Goal: Task Accomplishment & Management: Manage account settings

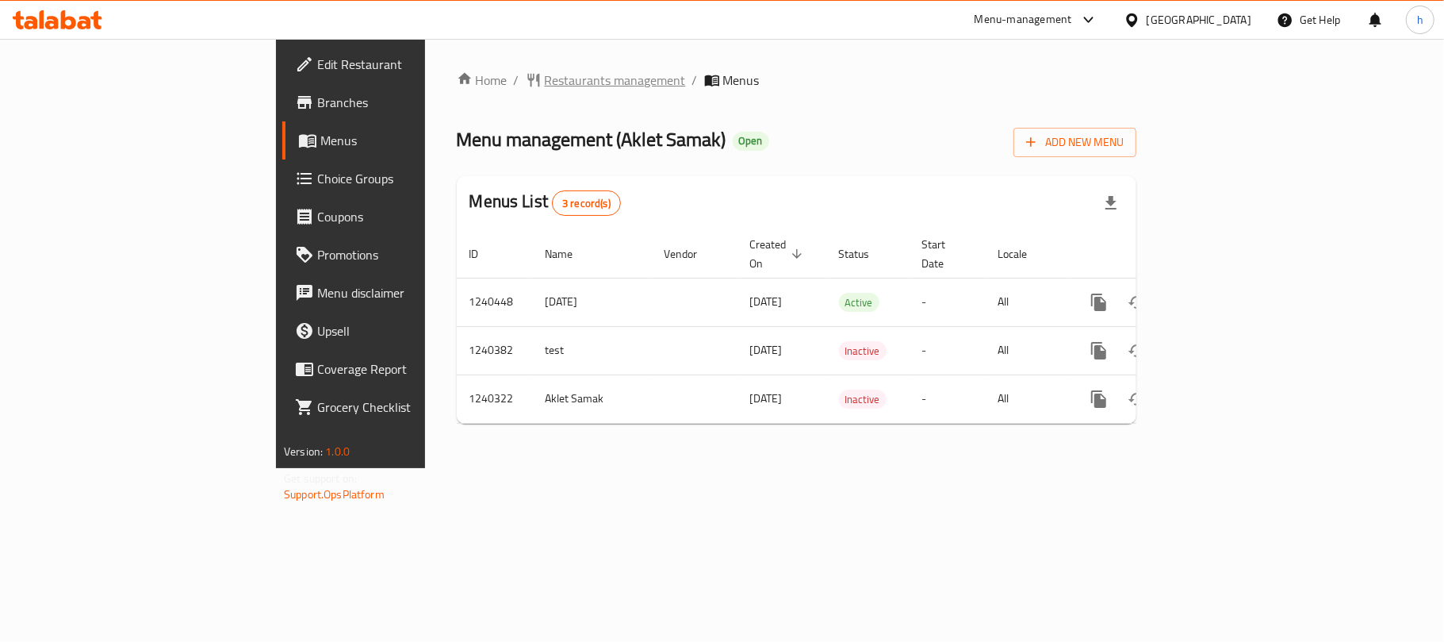
click at [545, 79] on span "Restaurants management" at bounding box center [615, 80] width 141 height 19
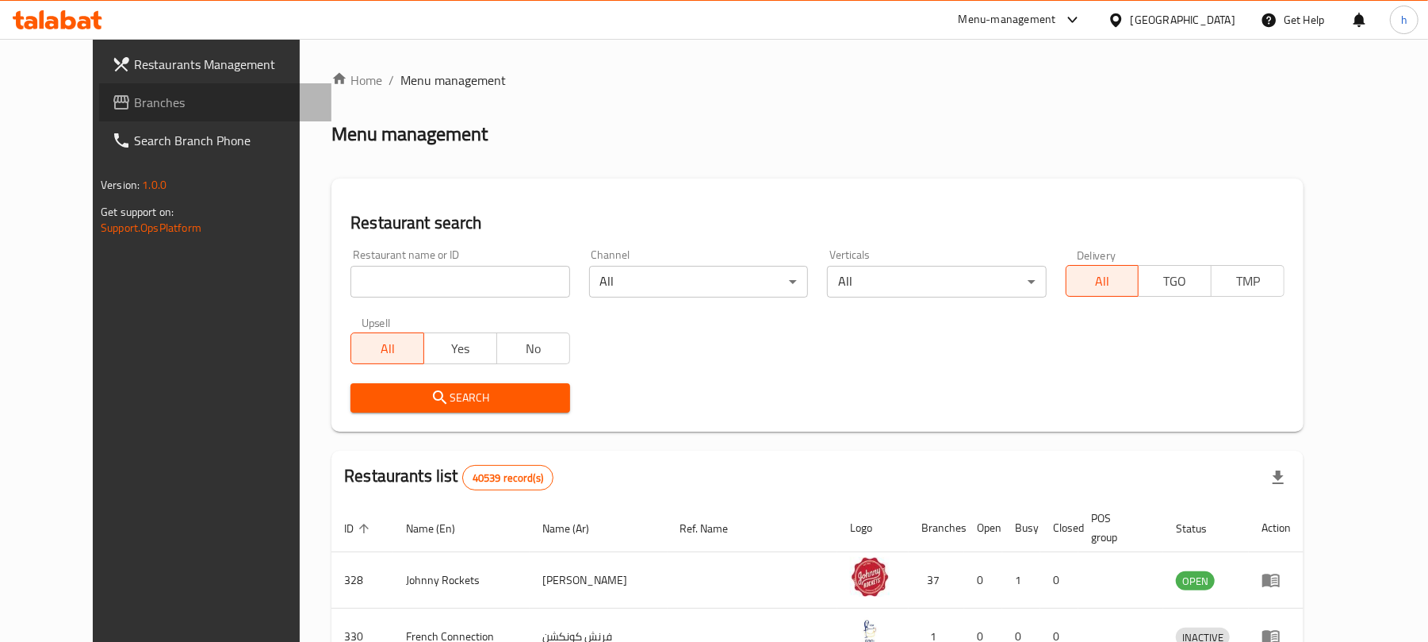
click at [134, 100] on span "Branches" at bounding box center [226, 102] width 185 height 19
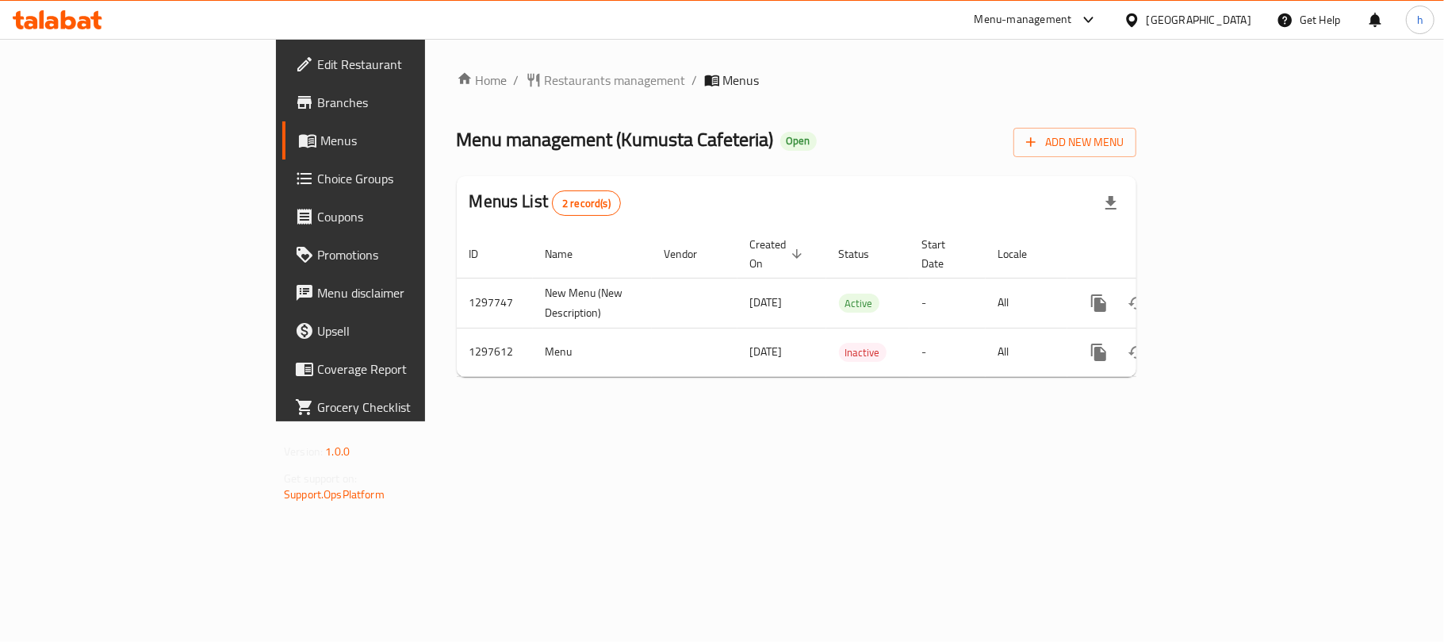
click at [1190, 13] on div "[GEOGRAPHIC_DATA]" at bounding box center [1199, 19] width 105 height 17
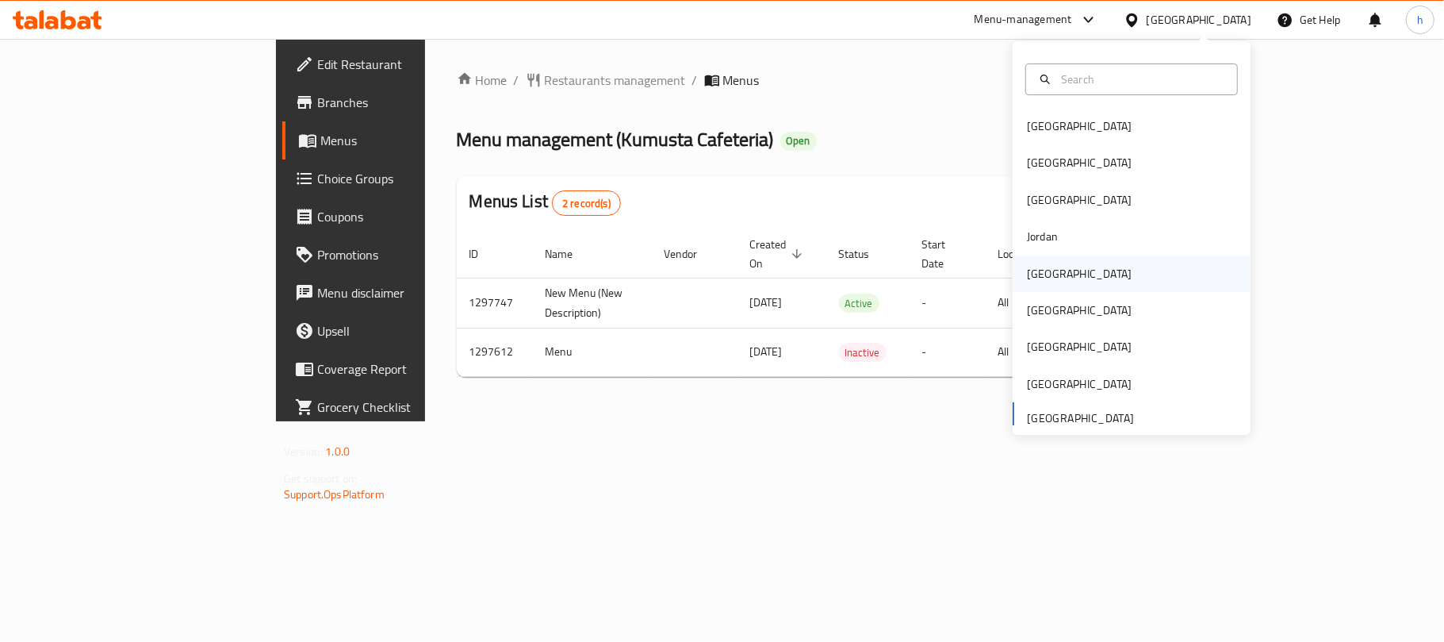
click at [1032, 261] on div "[GEOGRAPHIC_DATA]" at bounding box center [1079, 273] width 130 height 36
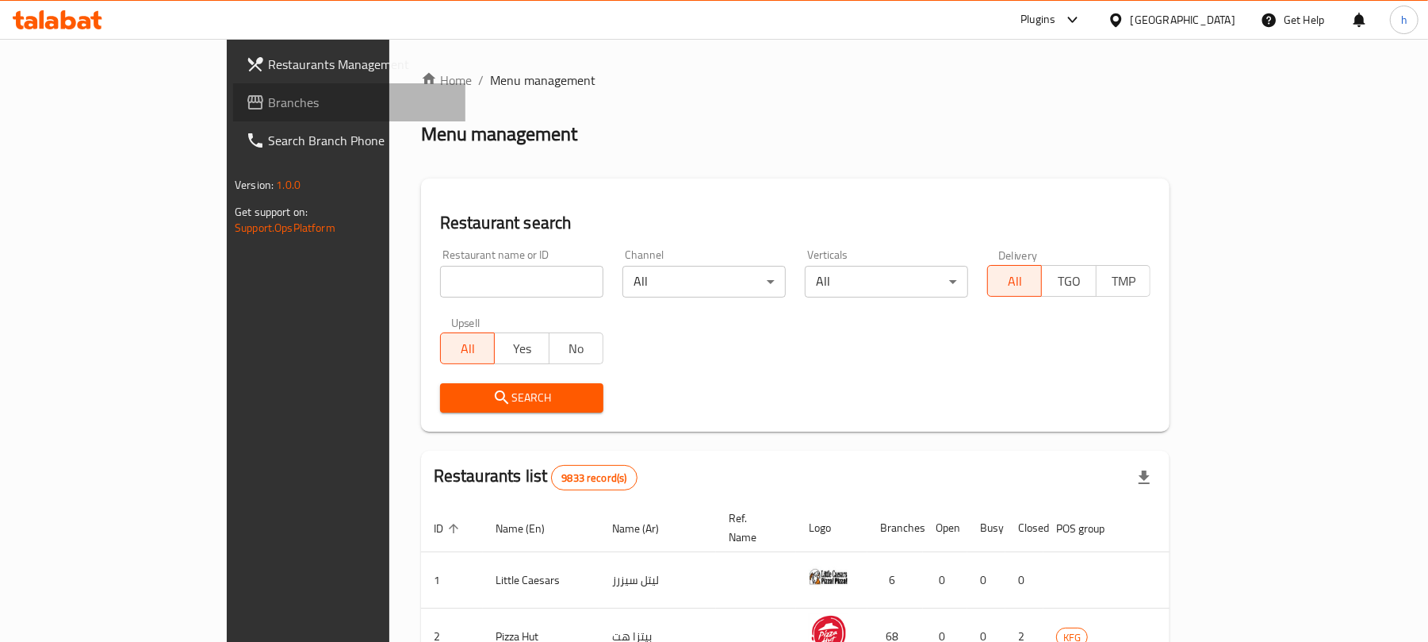
click at [268, 105] on span "Branches" at bounding box center [360, 102] width 185 height 19
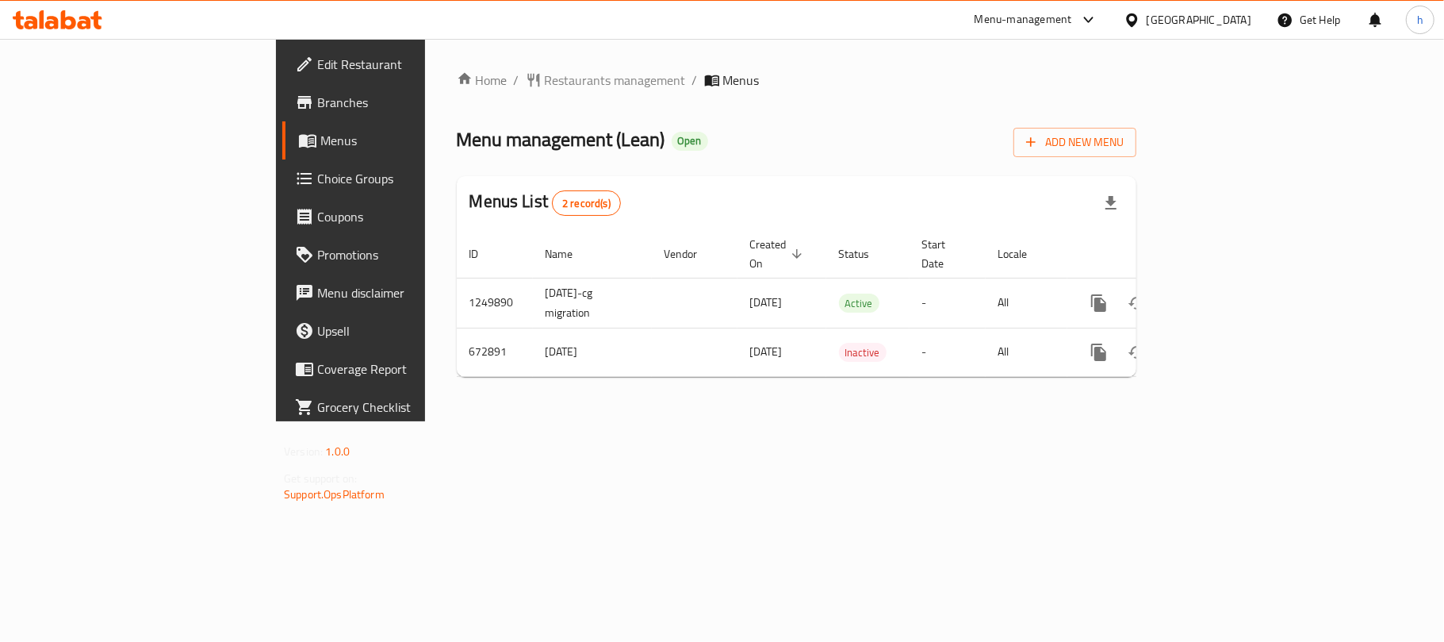
click at [476, 421] on div "Home / Restaurants management / Menus Menu management ( Lean ) Open Add New Men…" at bounding box center [796, 230] width 743 height 382
click at [1227, 17] on div "[GEOGRAPHIC_DATA]" at bounding box center [1199, 19] width 105 height 17
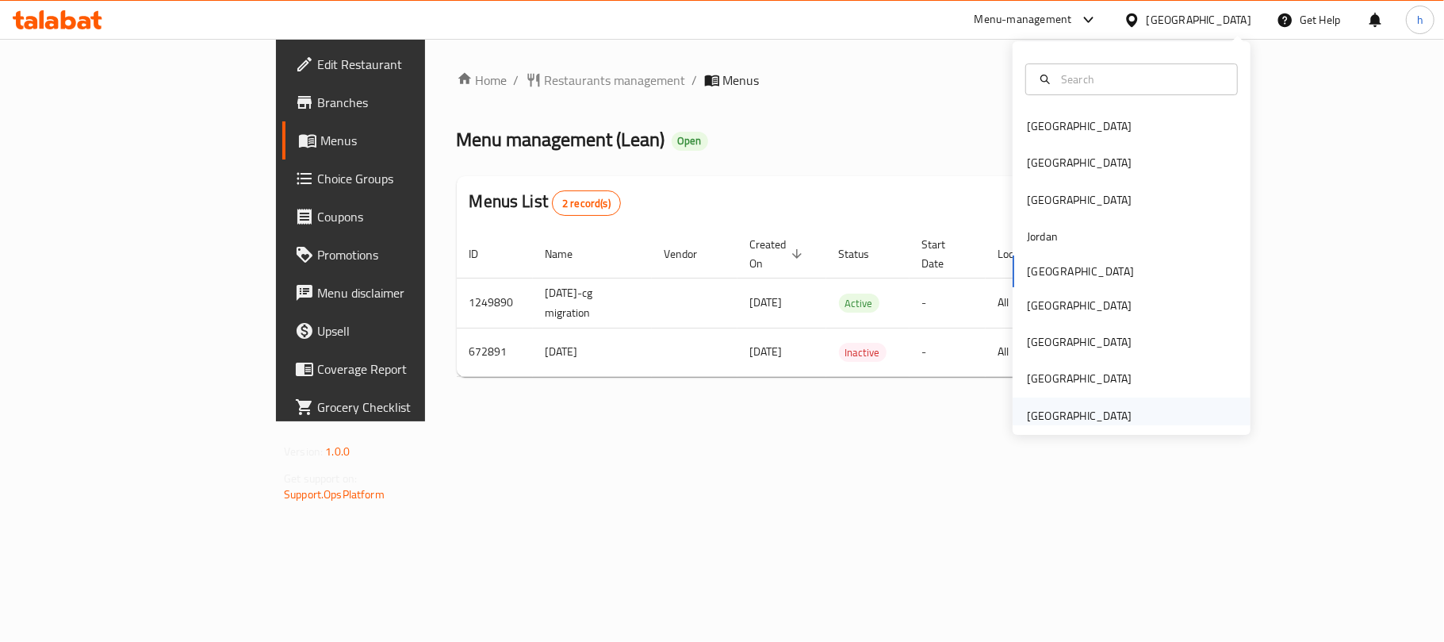
click at [1076, 419] on div "[GEOGRAPHIC_DATA]" at bounding box center [1079, 415] width 105 height 17
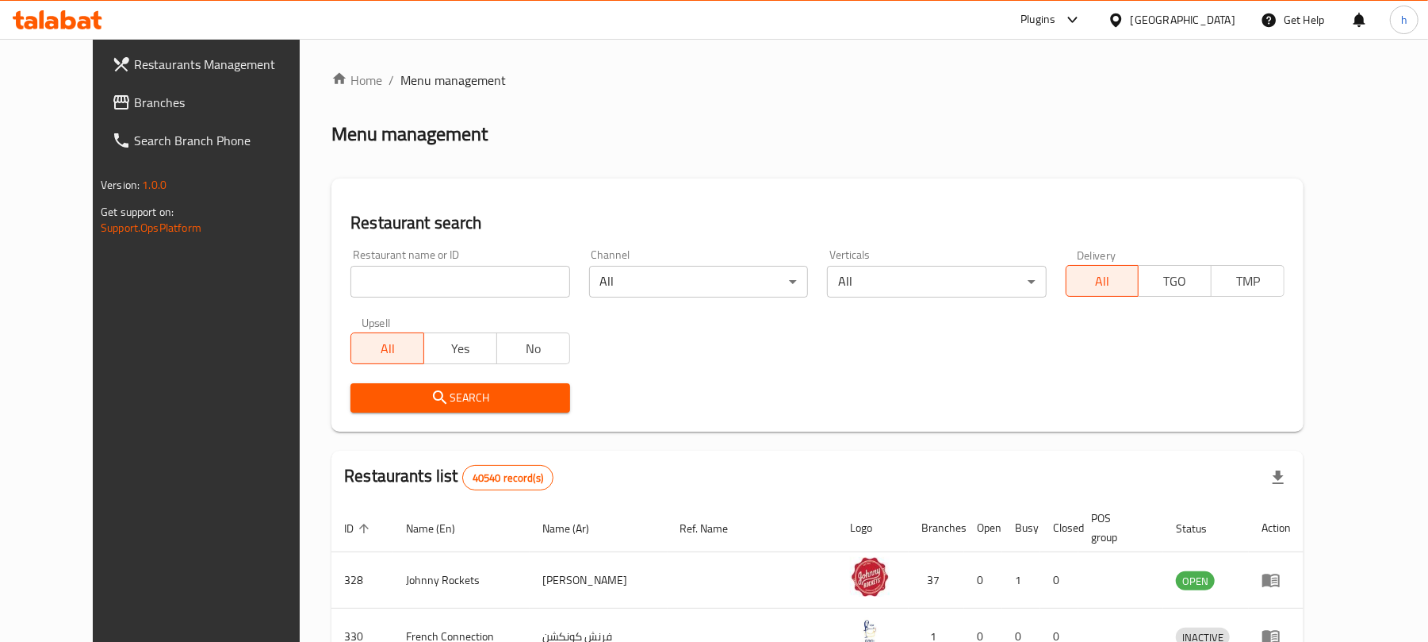
click at [134, 98] on span "Branches" at bounding box center [226, 102] width 185 height 19
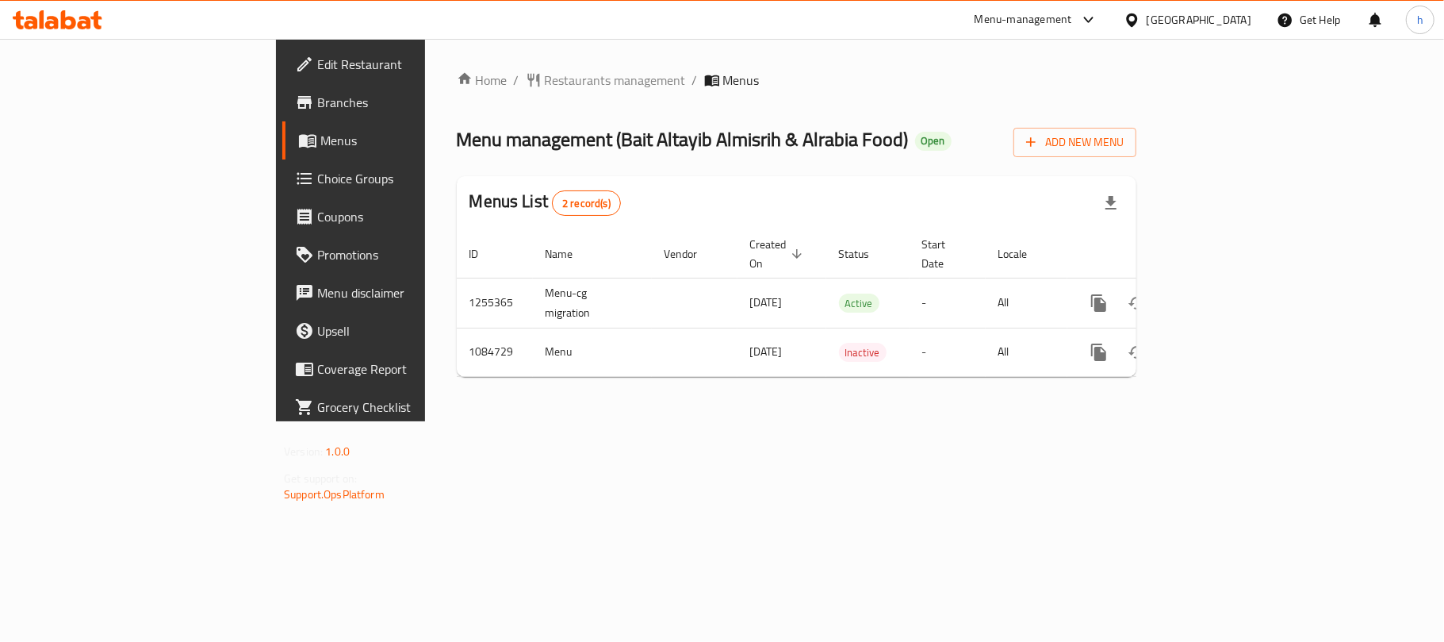
click at [1197, 21] on div "[GEOGRAPHIC_DATA]" at bounding box center [1199, 19] width 105 height 17
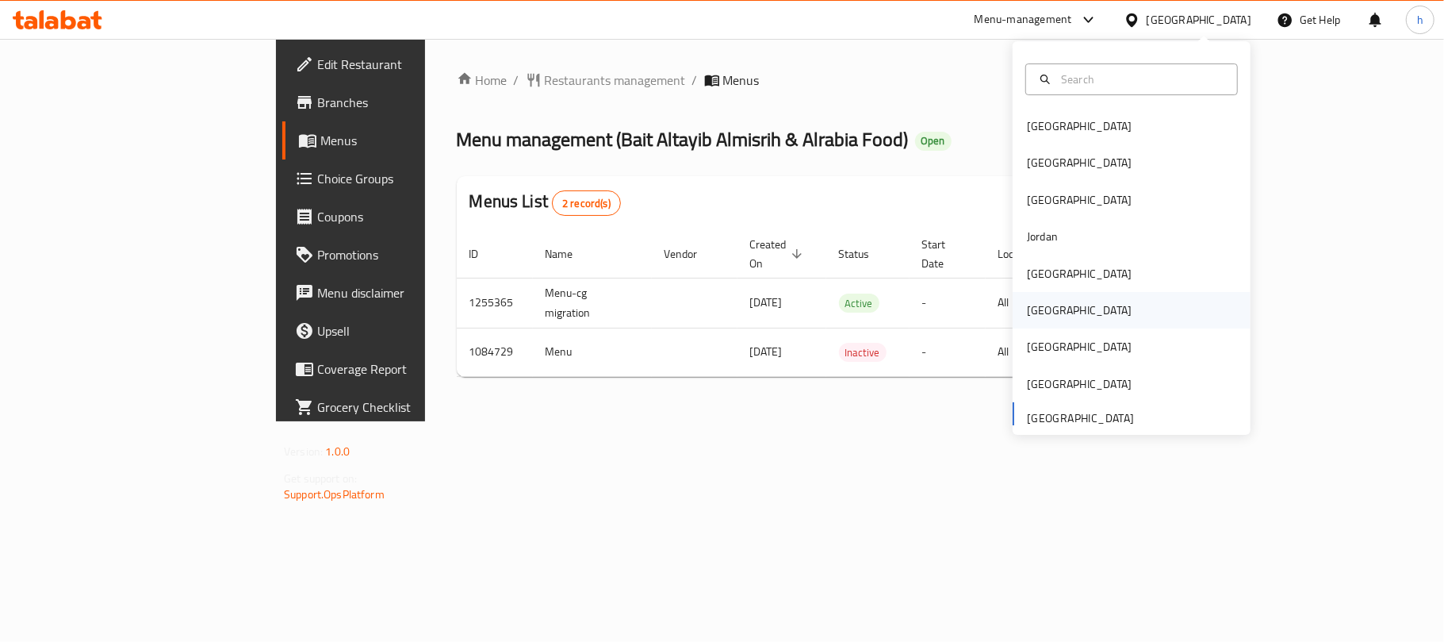
click at [1036, 309] on div "[GEOGRAPHIC_DATA]" at bounding box center [1079, 309] width 105 height 17
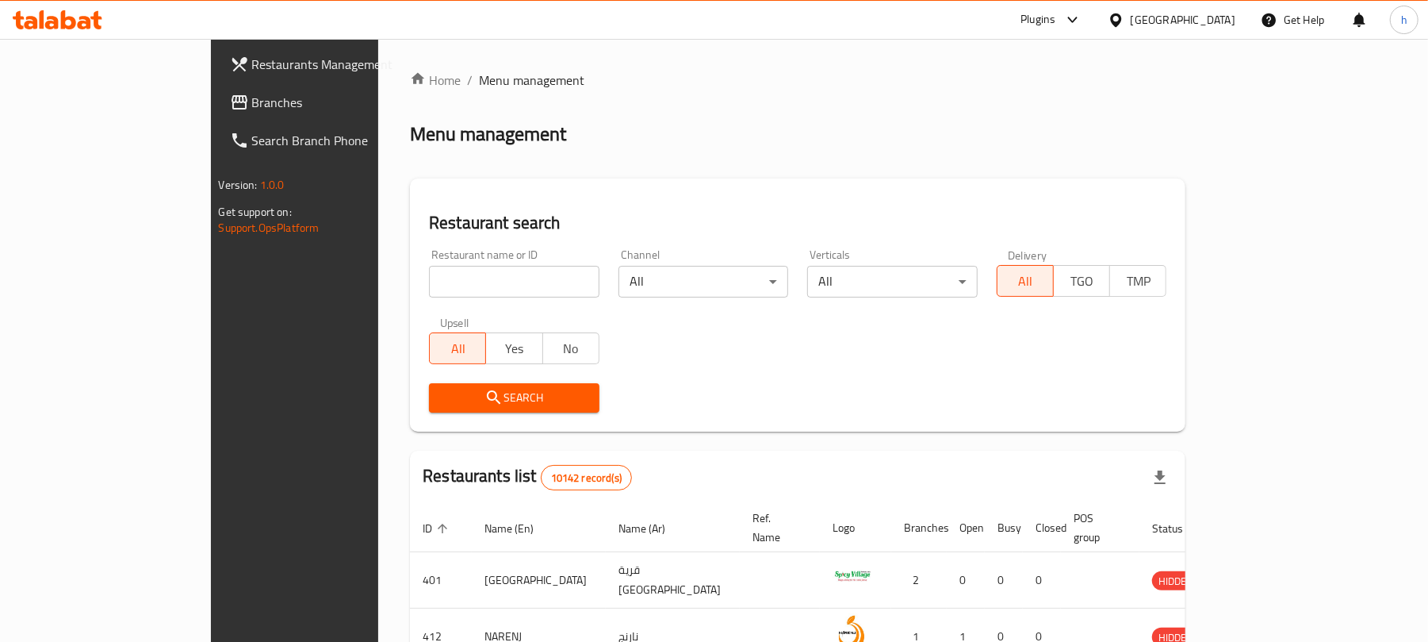
click at [252, 105] on span "Branches" at bounding box center [344, 102] width 185 height 19
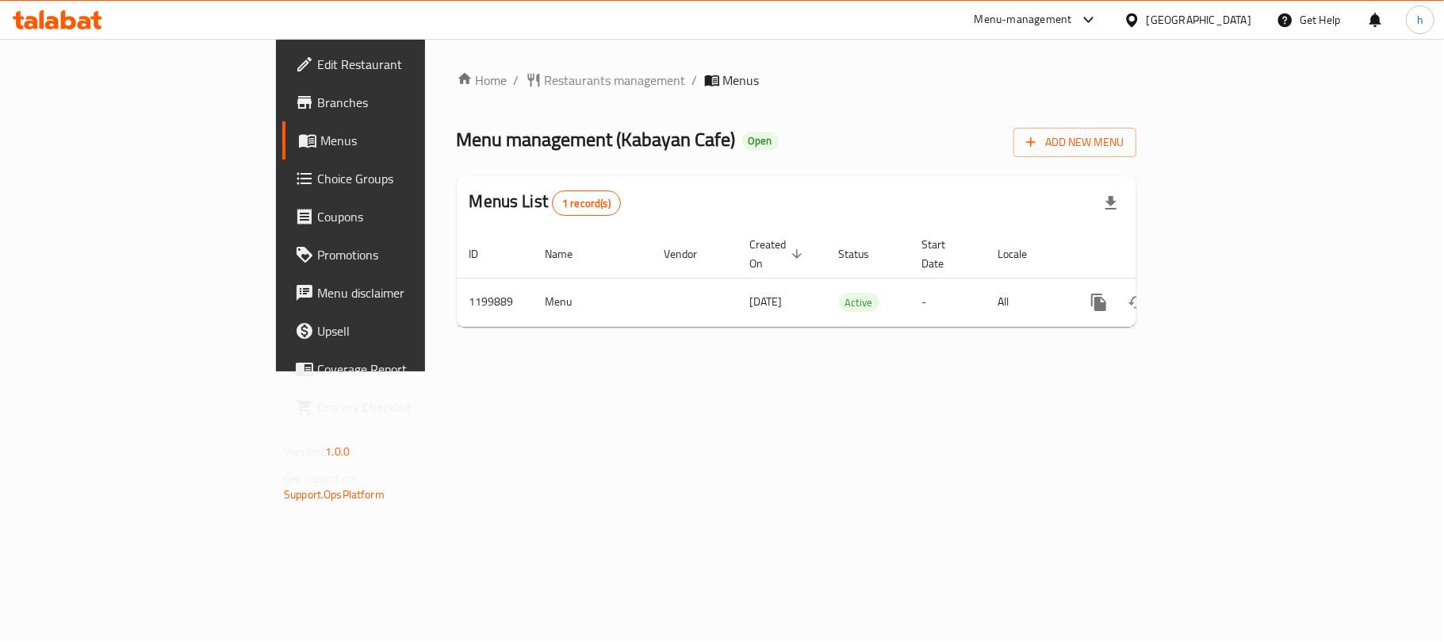
drag, startPoint x: 1247, startPoint y: 21, endPoint x: 1242, endPoint y: 36, distance: 15.8
click at [1247, 21] on div "[GEOGRAPHIC_DATA]" at bounding box center [1199, 19] width 105 height 17
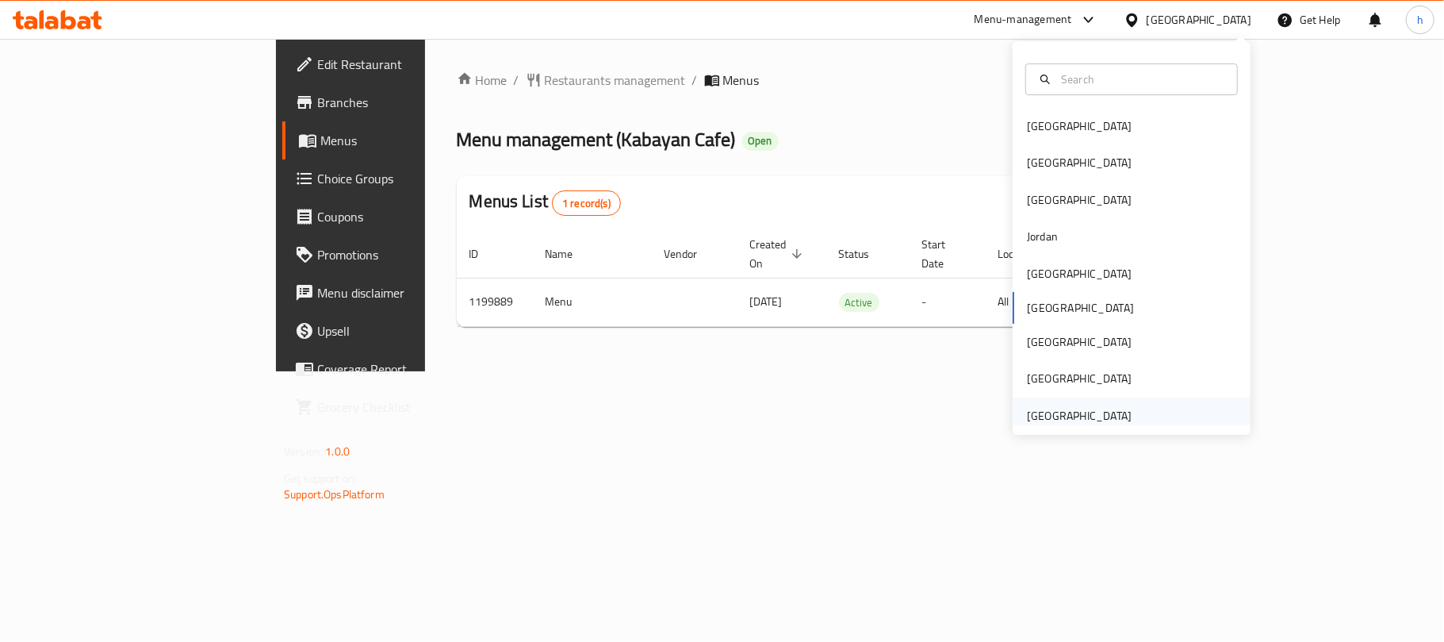
click at [1086, 410] on div "[GEOGRAPHIC_DATA]" at bounding box center [1079, 415] width 105 height 17
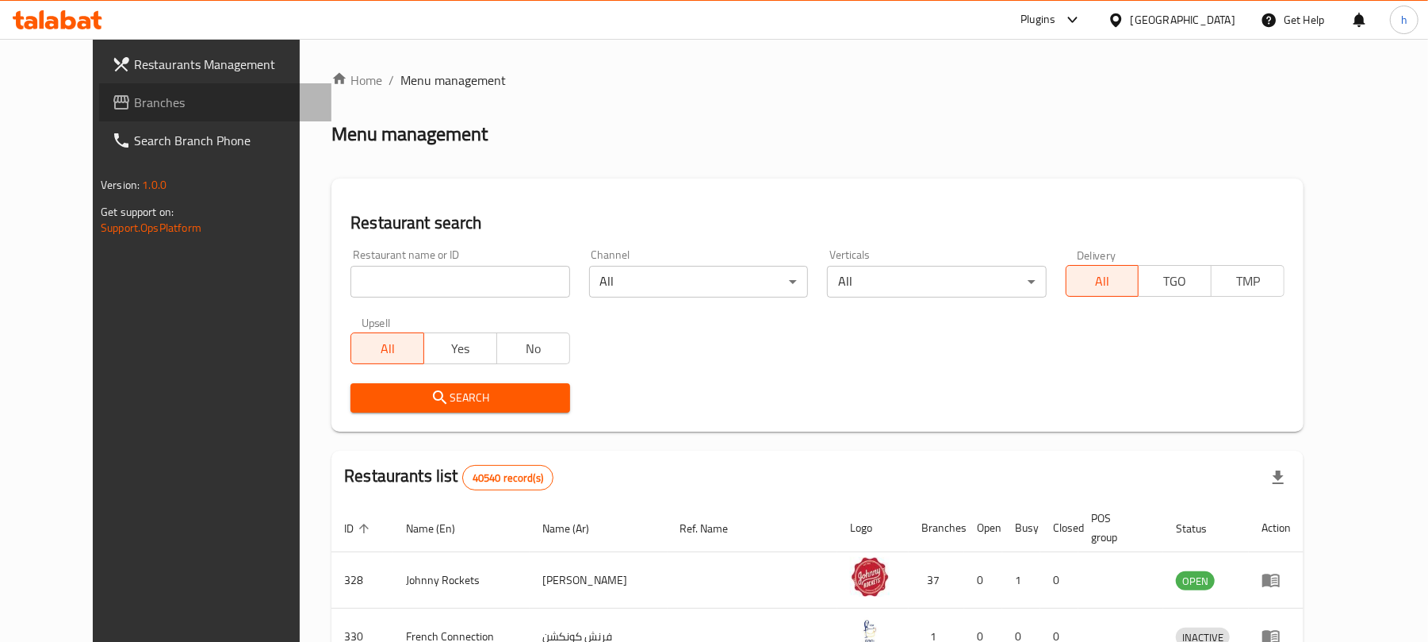
click at [113, 98] on icon at bounding box center [121, 102] width 16 height 14
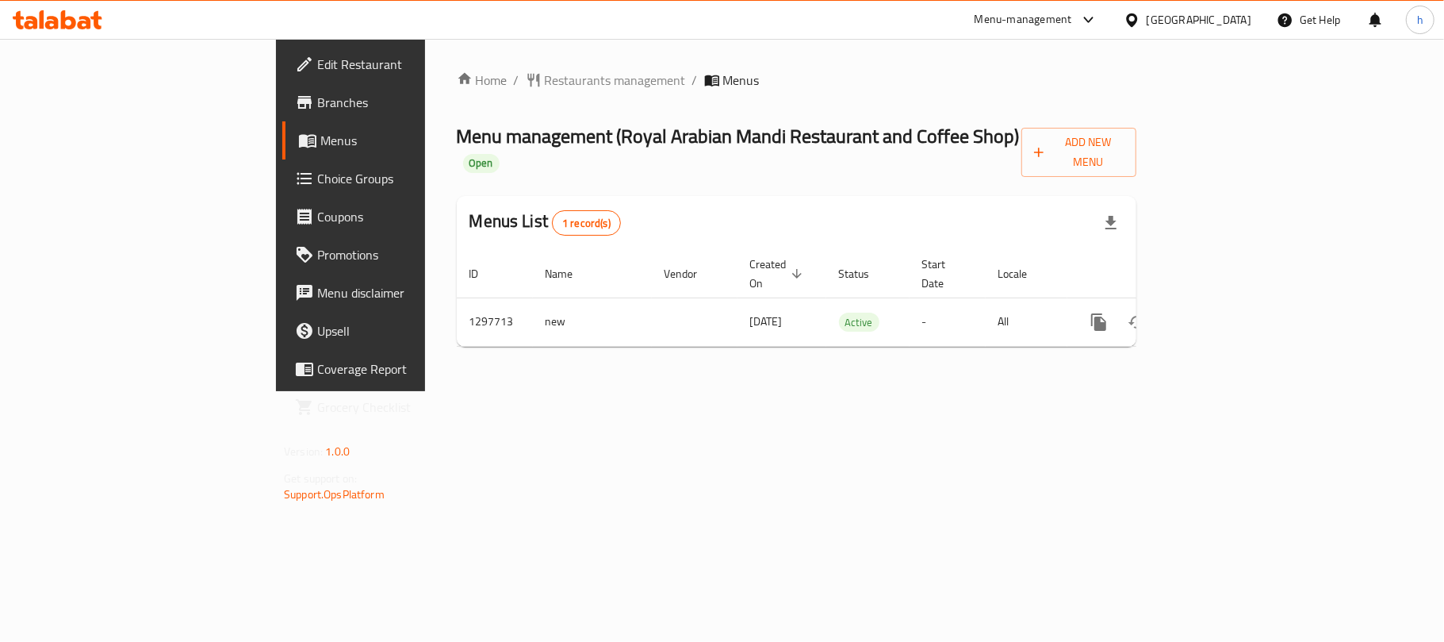
click at [577, 147] on span "Menu management ( Royal Arabian Mandi Restaurant and Coffee Shop )" at bounding box center [738, 136] width 563 height 36
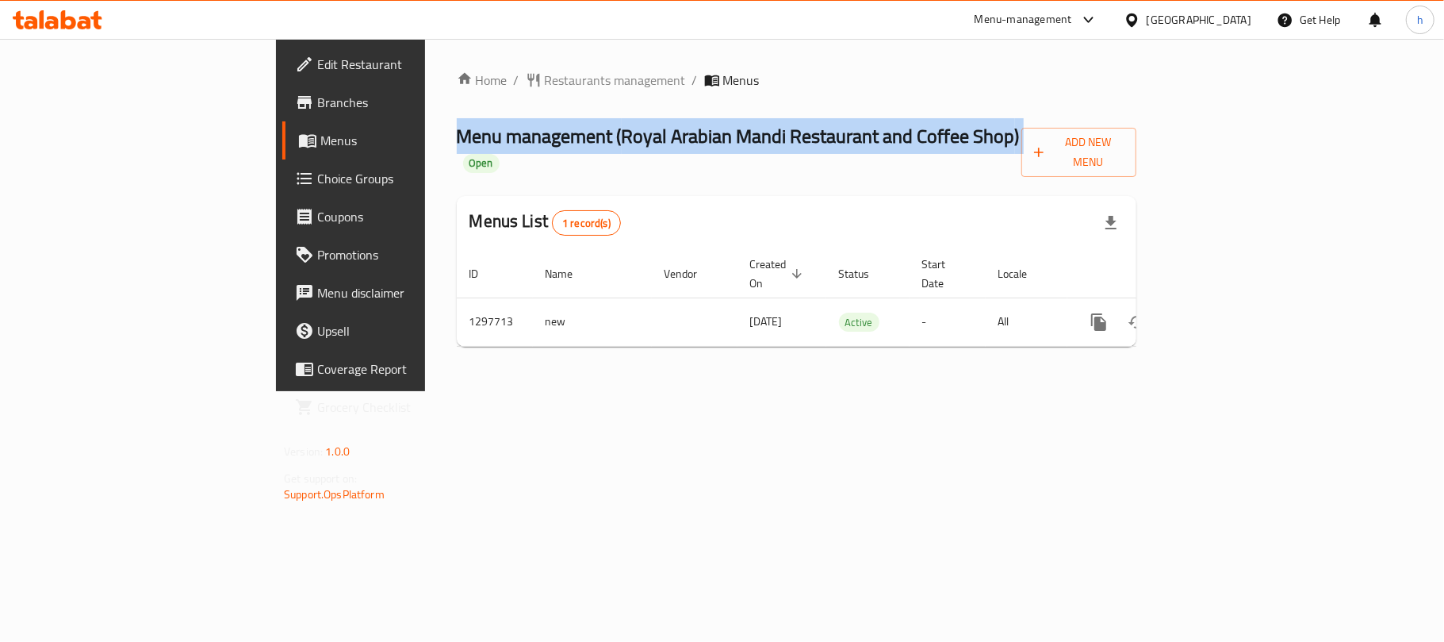
click at [577, 147] on span "Menu management ( Royal Arabian Mandi Restaurant and Coffee Shop )" at bounding box center [738, 136] width 563 height 36
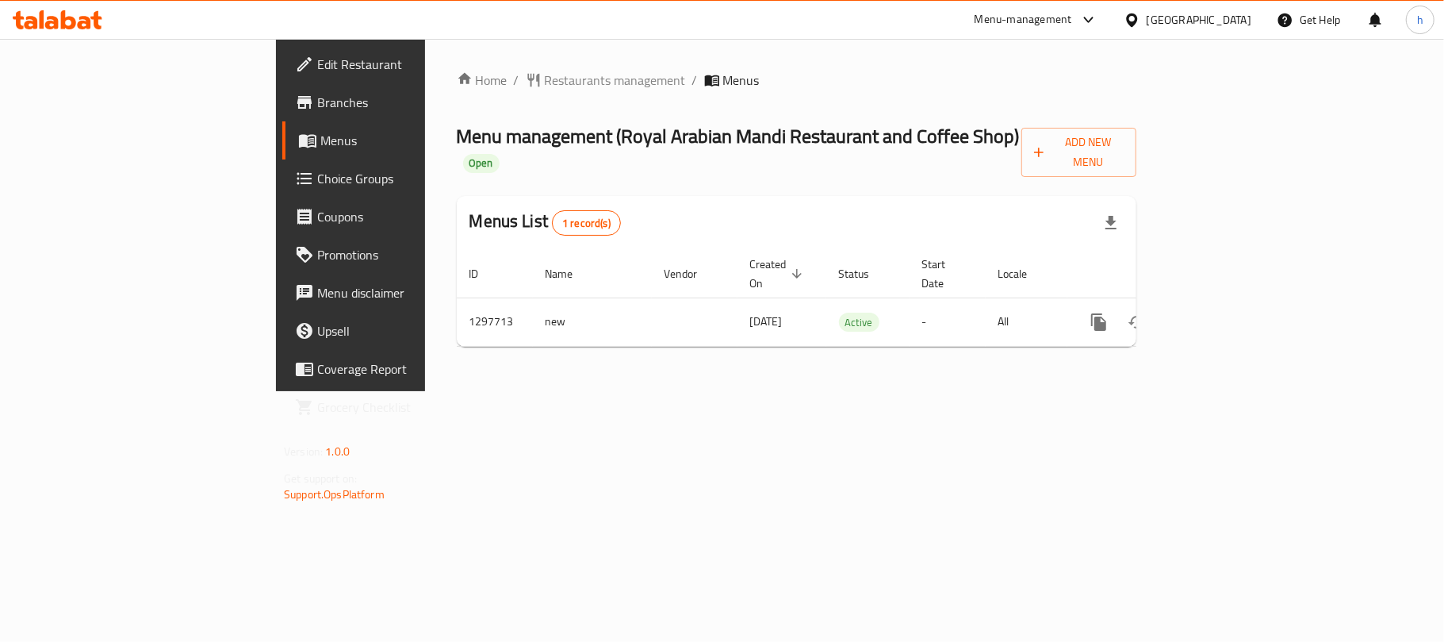
click at [539, 166] on div "Home / Restaurants management / Menus Menu management ( Royal Arabian Mandi Res…" at bounding box center [797, 215] width 680 height 289
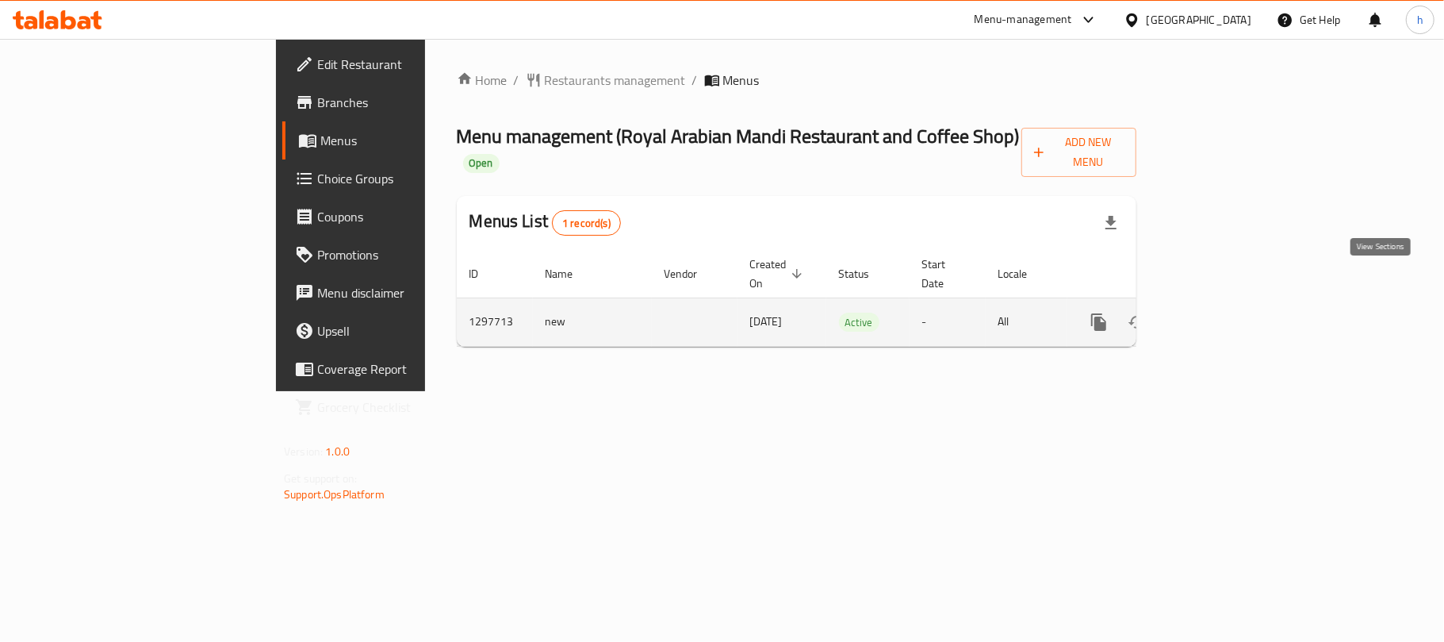
click at [1220, 315] on icon "enhanced table" at bounding box center [1213, 322] width 14 height 14
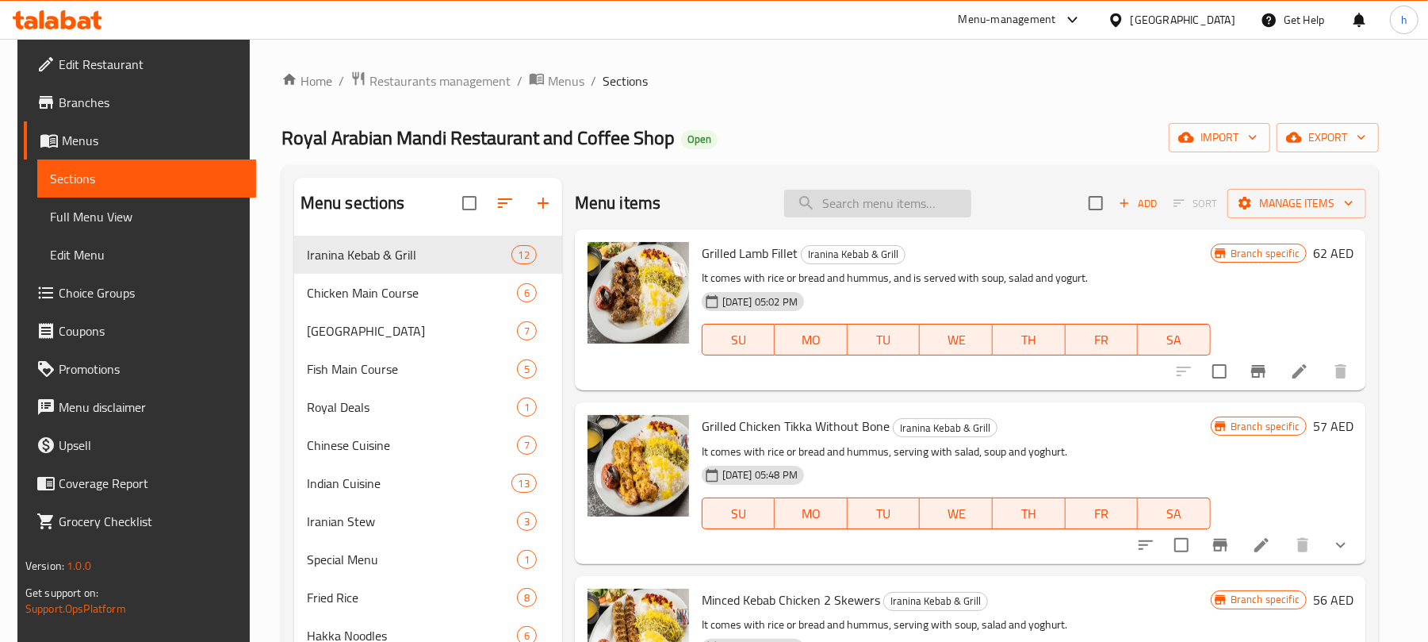
click at [937, 203] on input "search" at bounding box center [877, 204] width 187 height 28
paste input "Mix Grill"
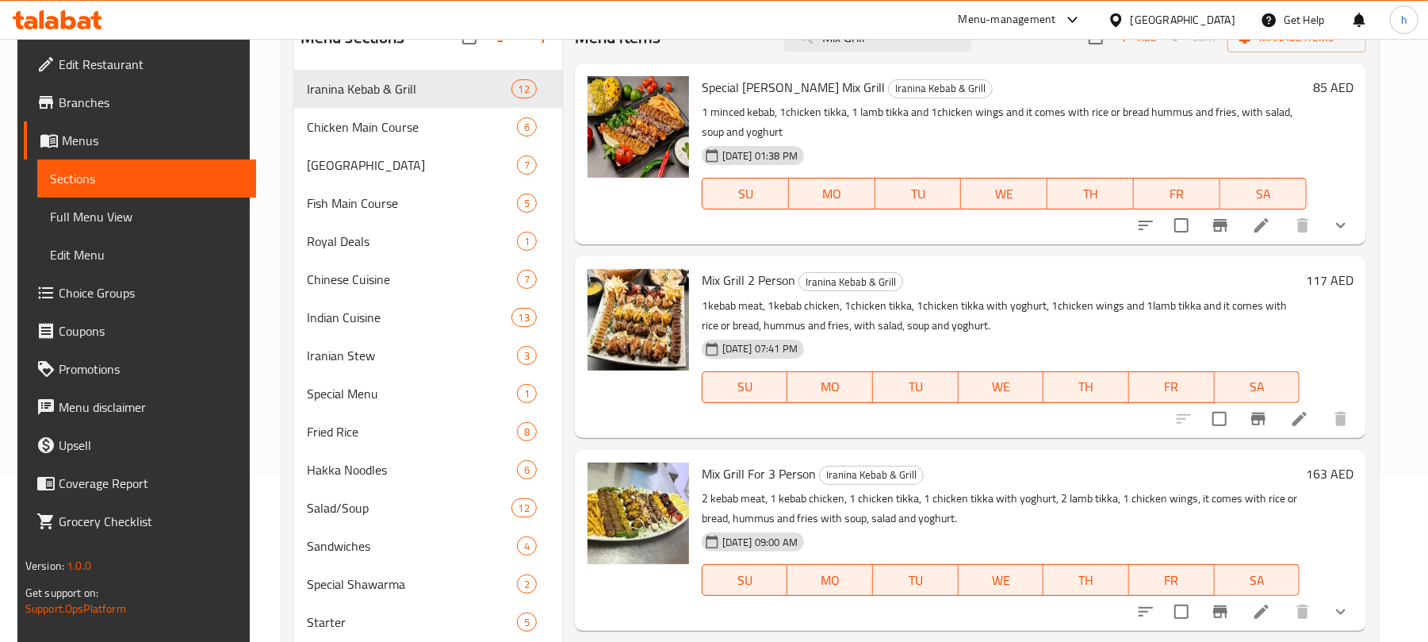
scroll to position [317, 0]
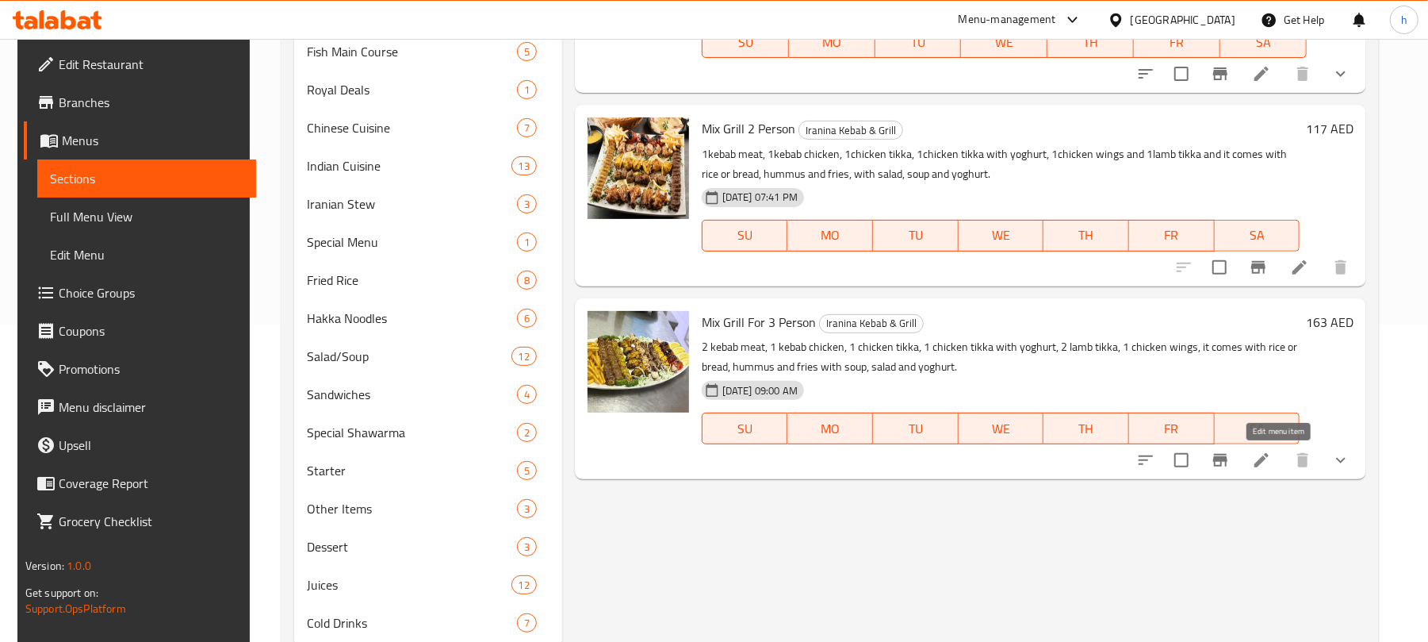
type input "Mix Grill"
click at [1269, 465] on icon at bounding box center [1261, 460] width 14 height 14
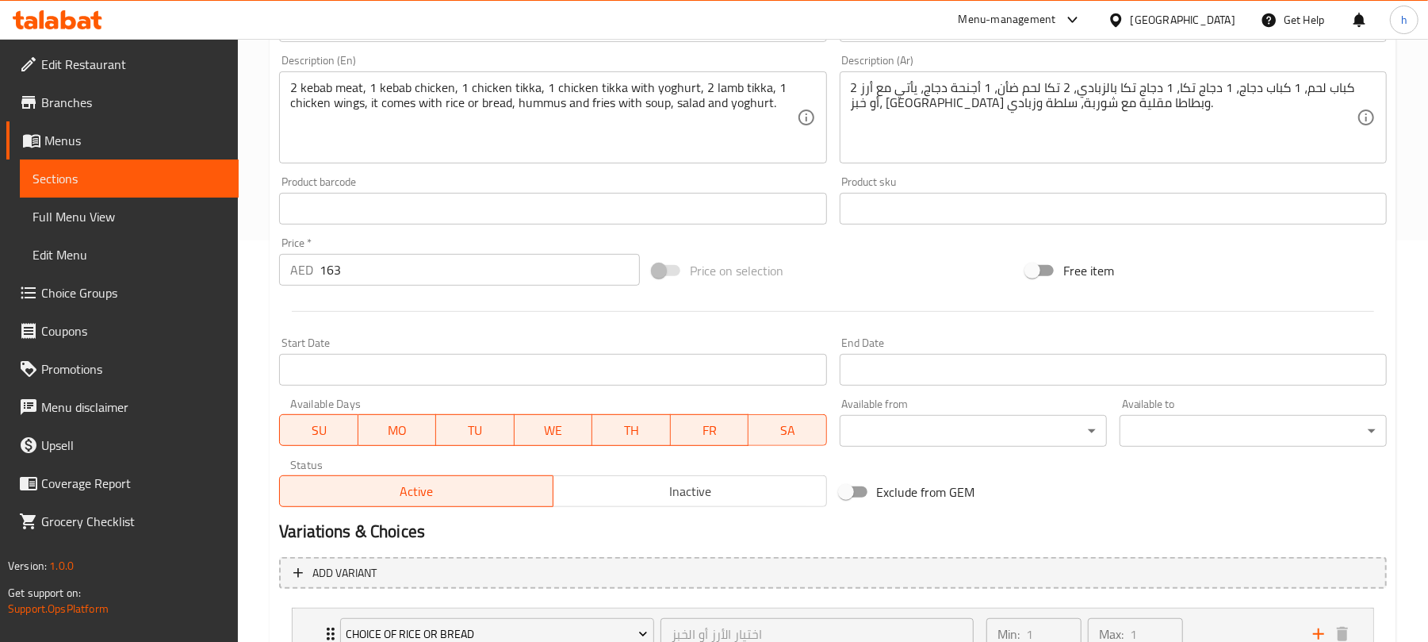
scroll to position [528, 0]
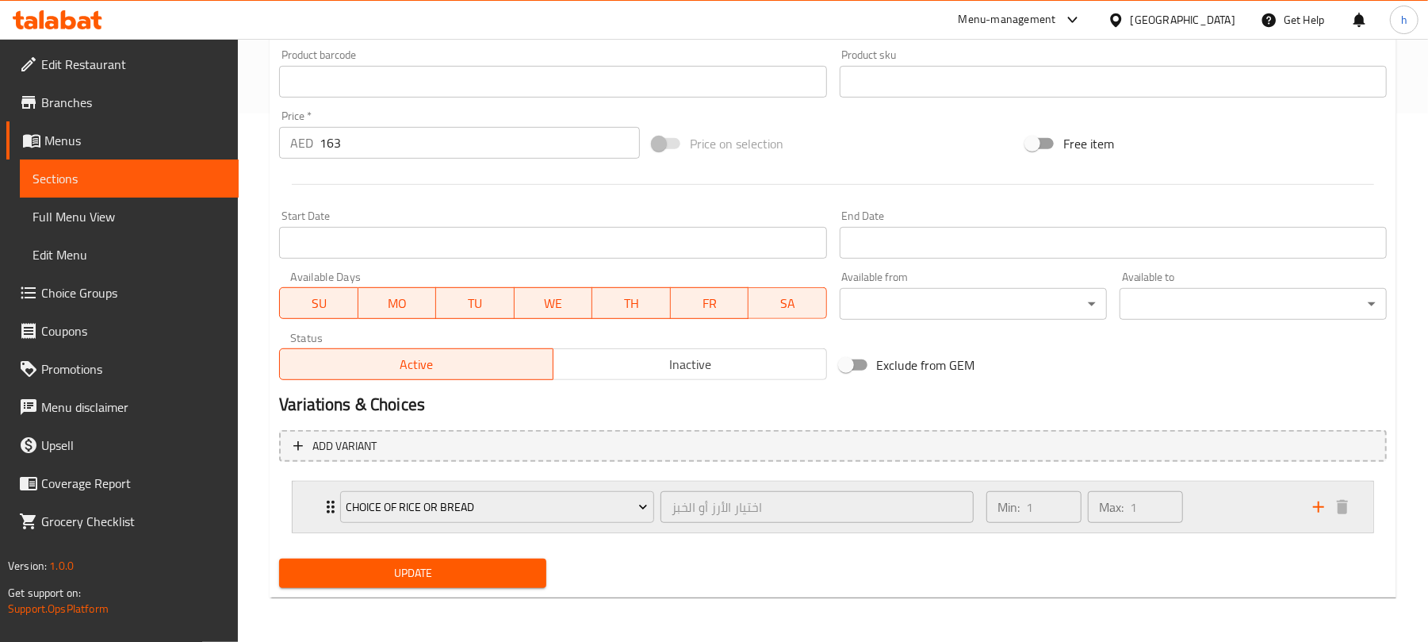
click at [1231, 509] on div "Min: 1 ​ Max: 1 ​" at bounding box center [1140, 506] width 327 height 51
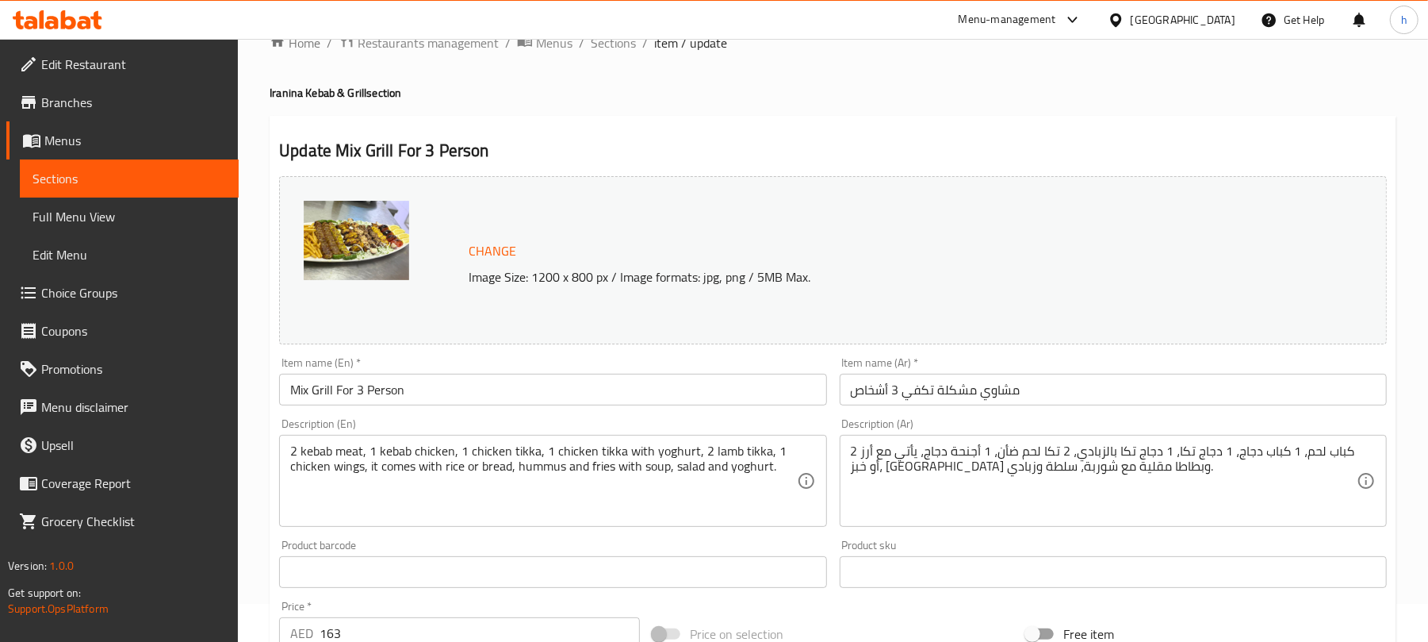
scroll to position [36, 0]
click at [1209, 20] on div "United Arab Emirates" at bounding box center [1183, 19] width 105 height 17
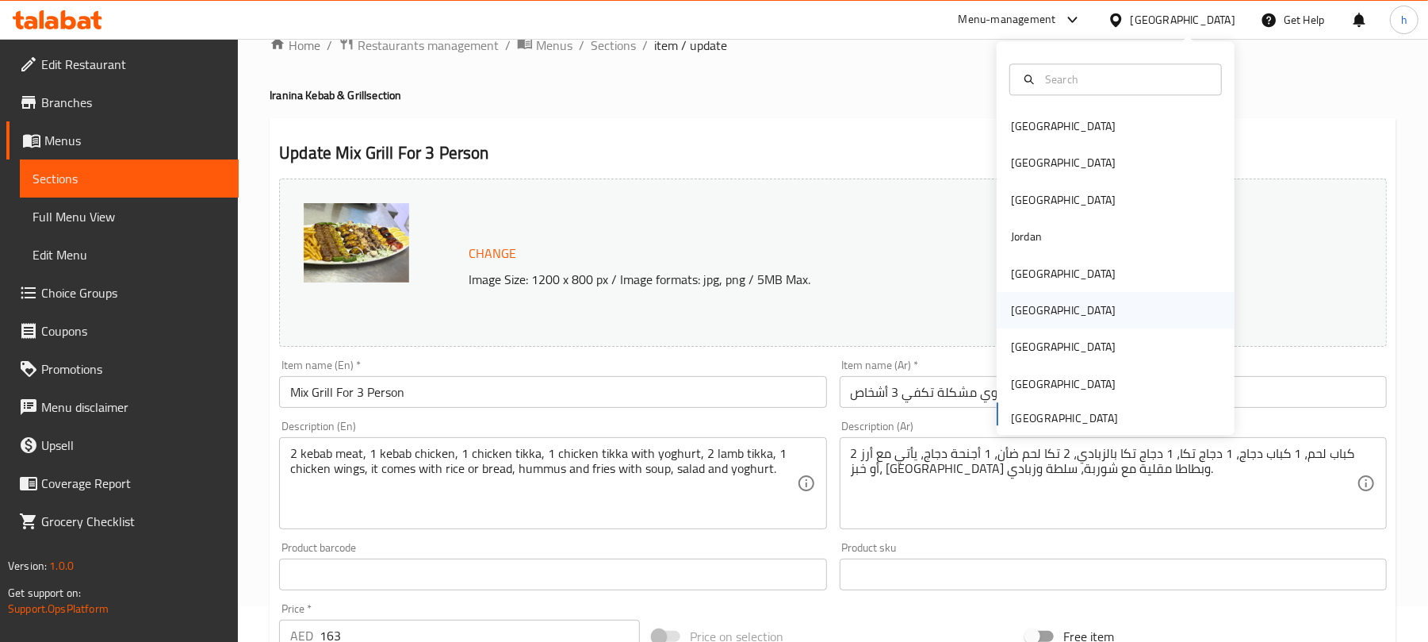
click at [1044, 311] on div "[GEOGRAPHIC_DATA]" at bounding box center [1116, 310] width 238 height 36
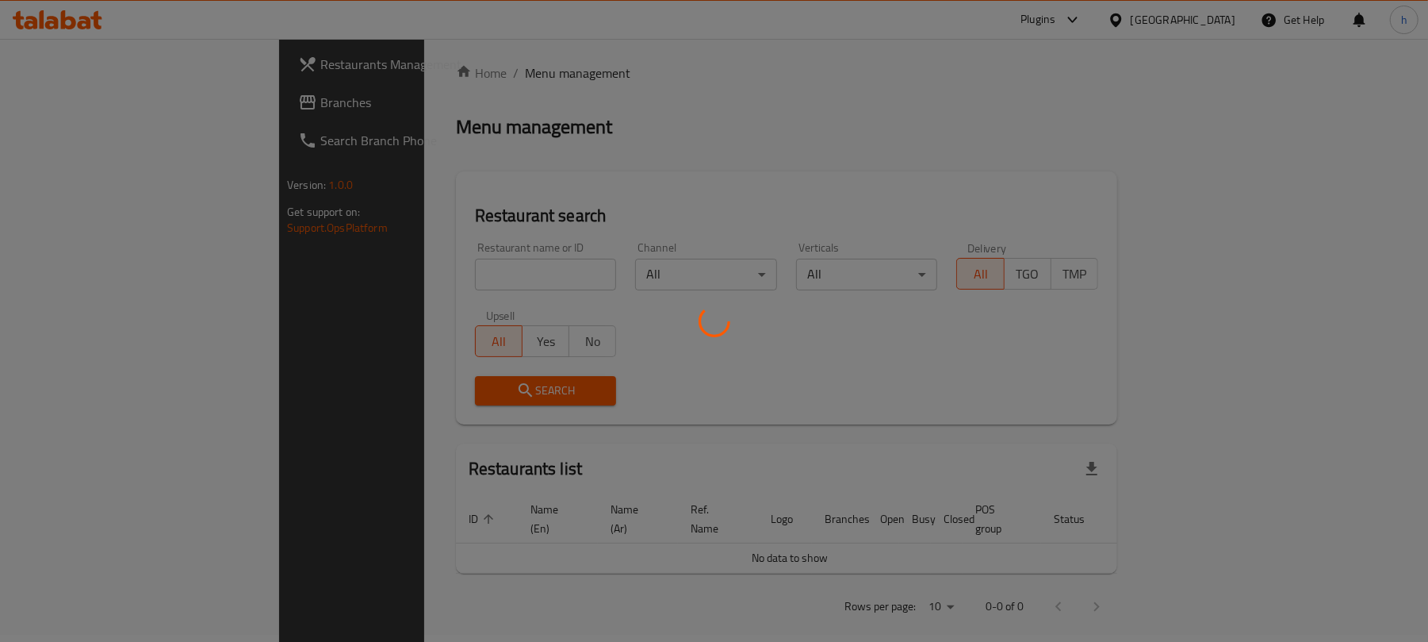
click at [64, 101] on div at bounding box center [714, 321] width 1428 height 642
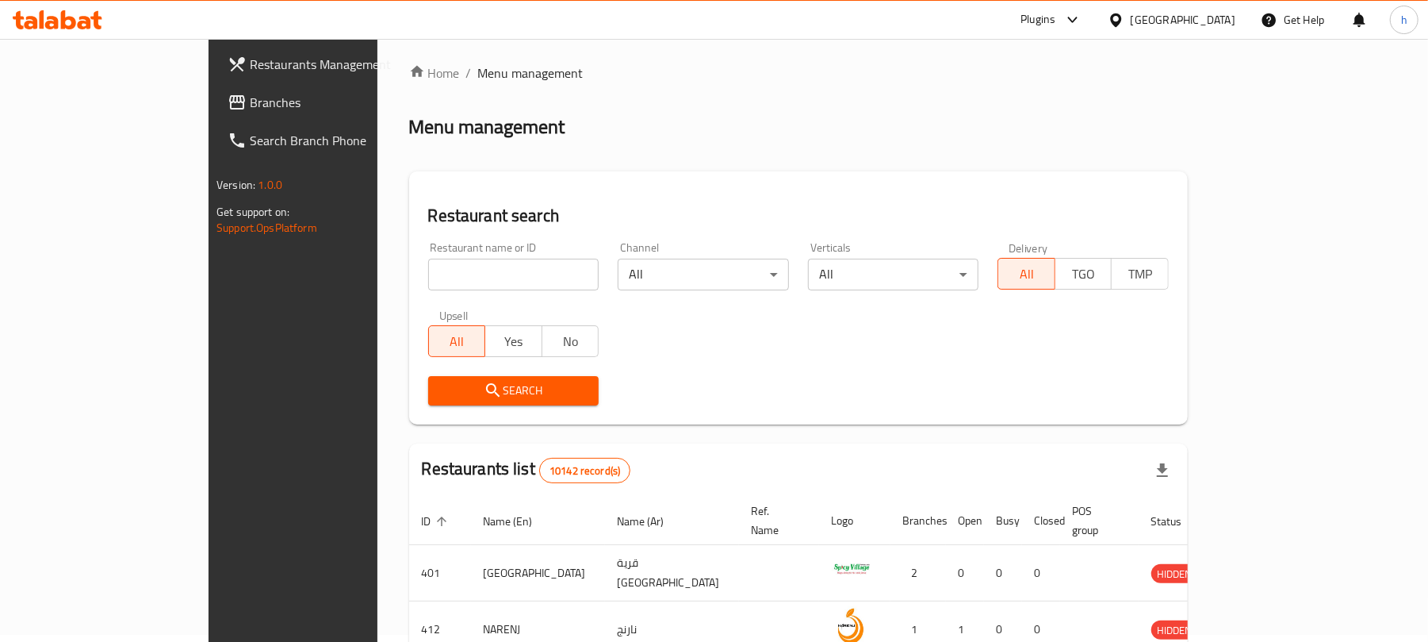
scroll to position [36, 0]
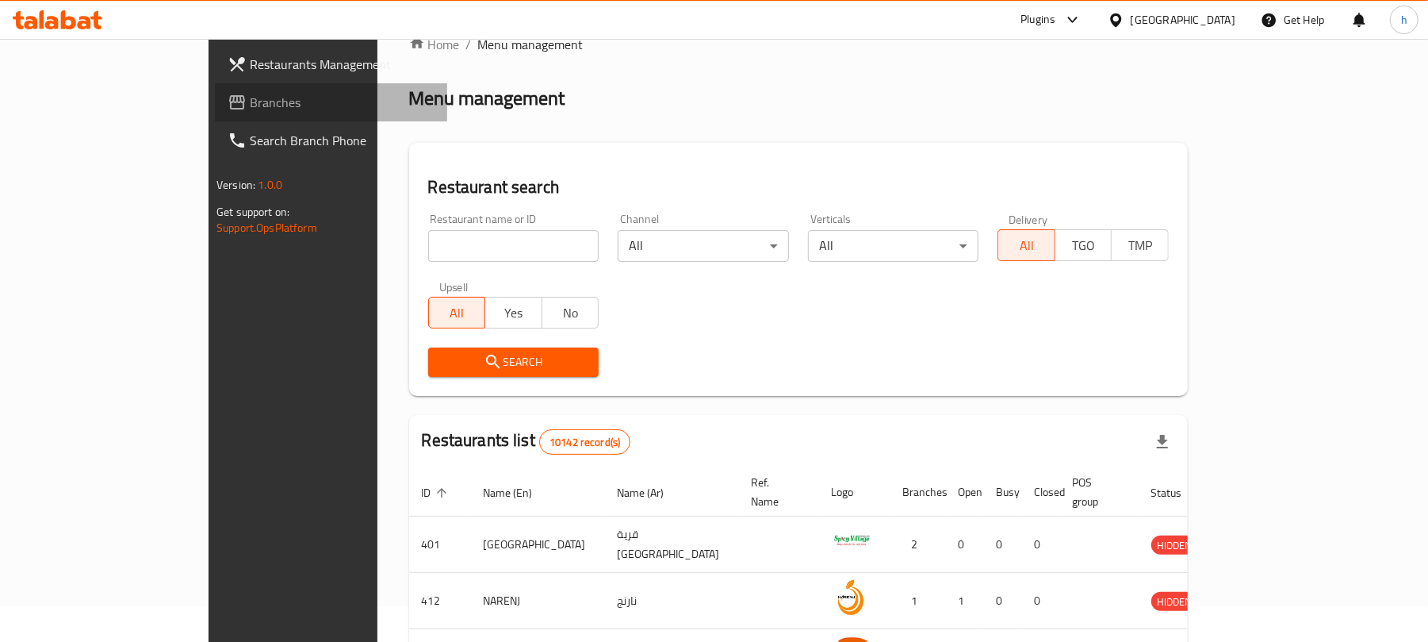
click at [250, 101] on span "Branches" at bounding box center [342, 102] width 185 height 19
